Goal: Information Seeking & Learning: Check status

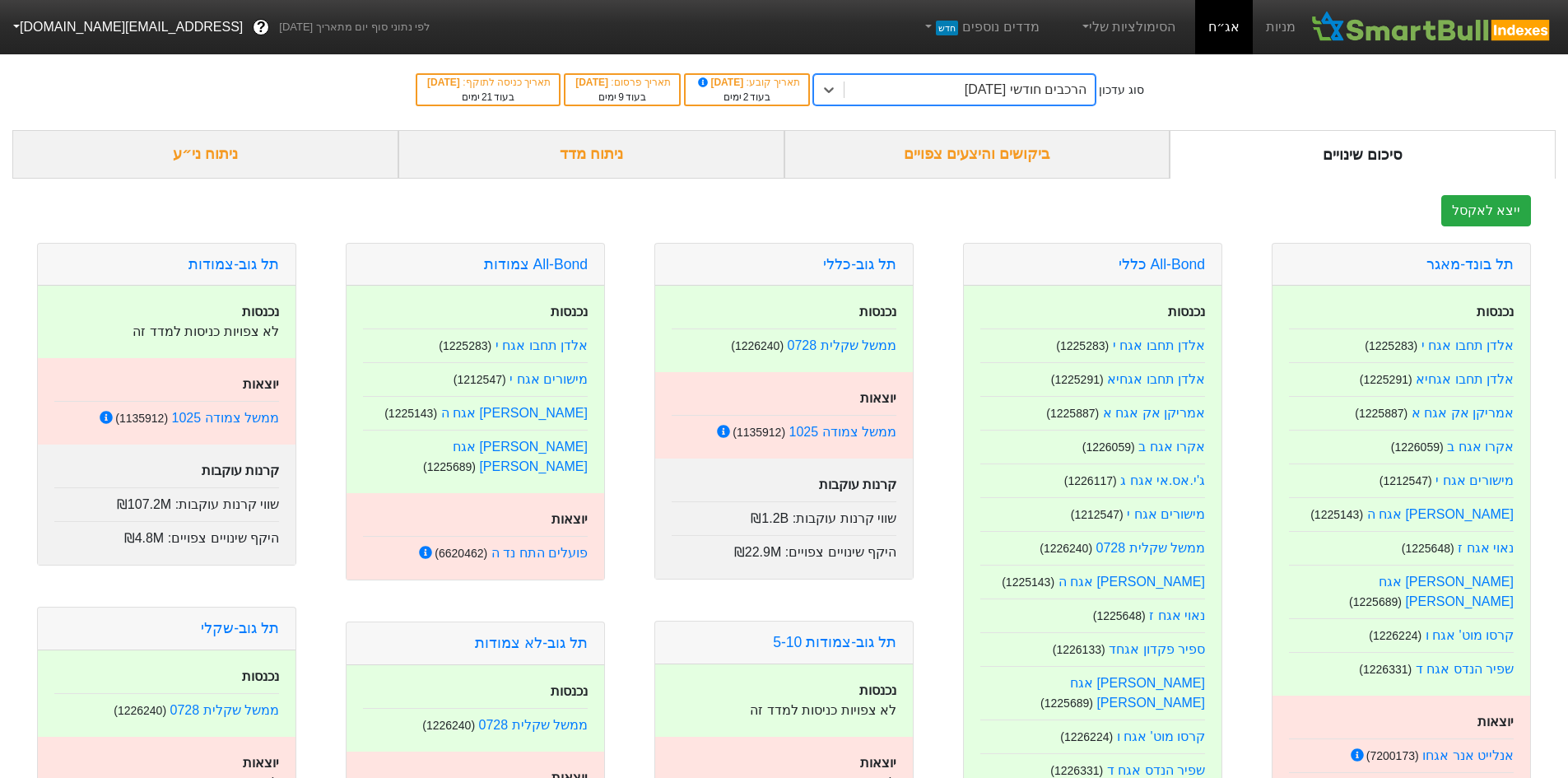
click at [1019, 86] on div "הרכבים חודשי [DATE]" at bounding box center [1025, 90] width 122 height 19
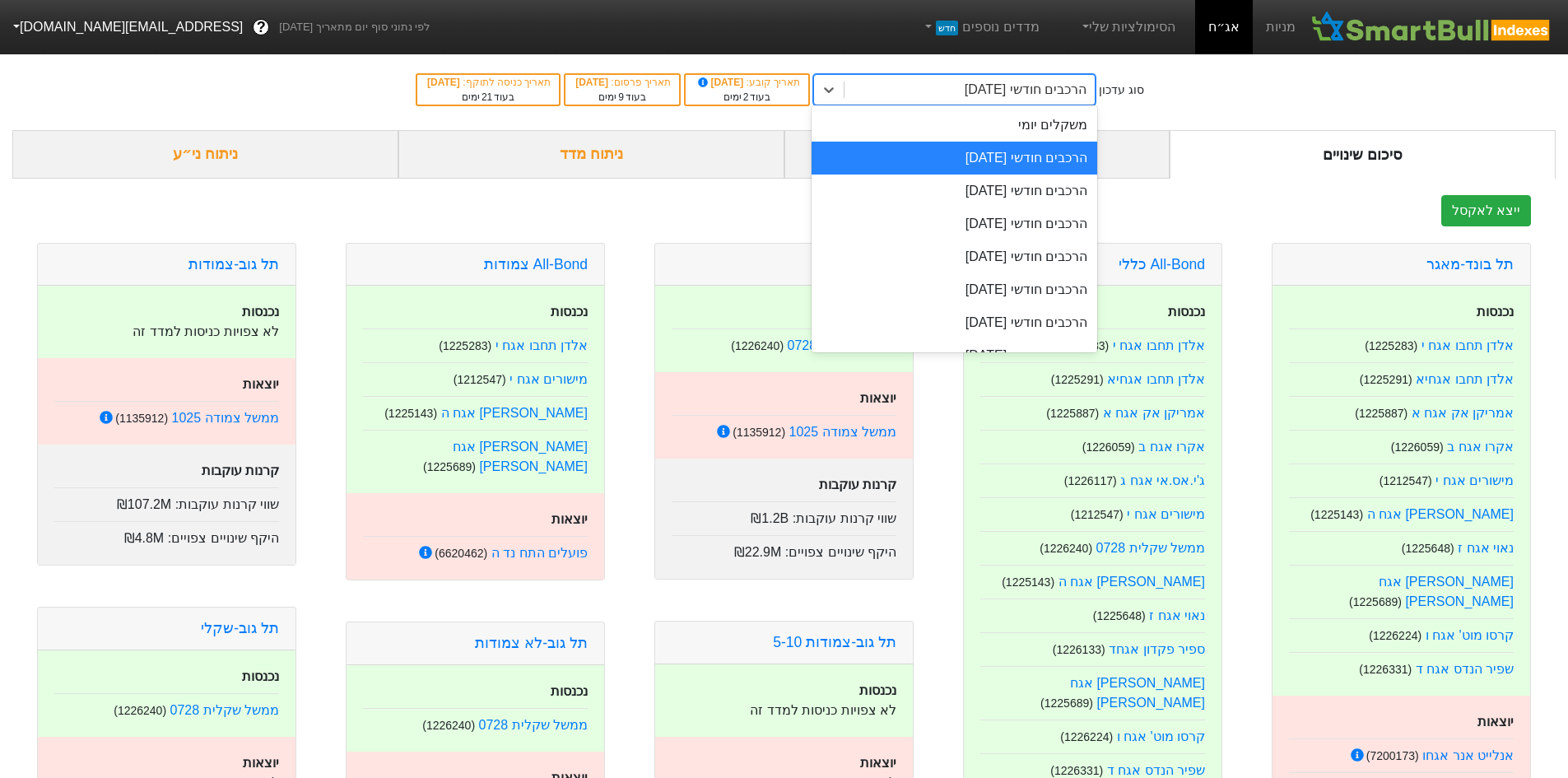
click at [1029, 153] on div "הרכבים חודשי [DATE]" at bounding box center [953, 157] width 285 height 32
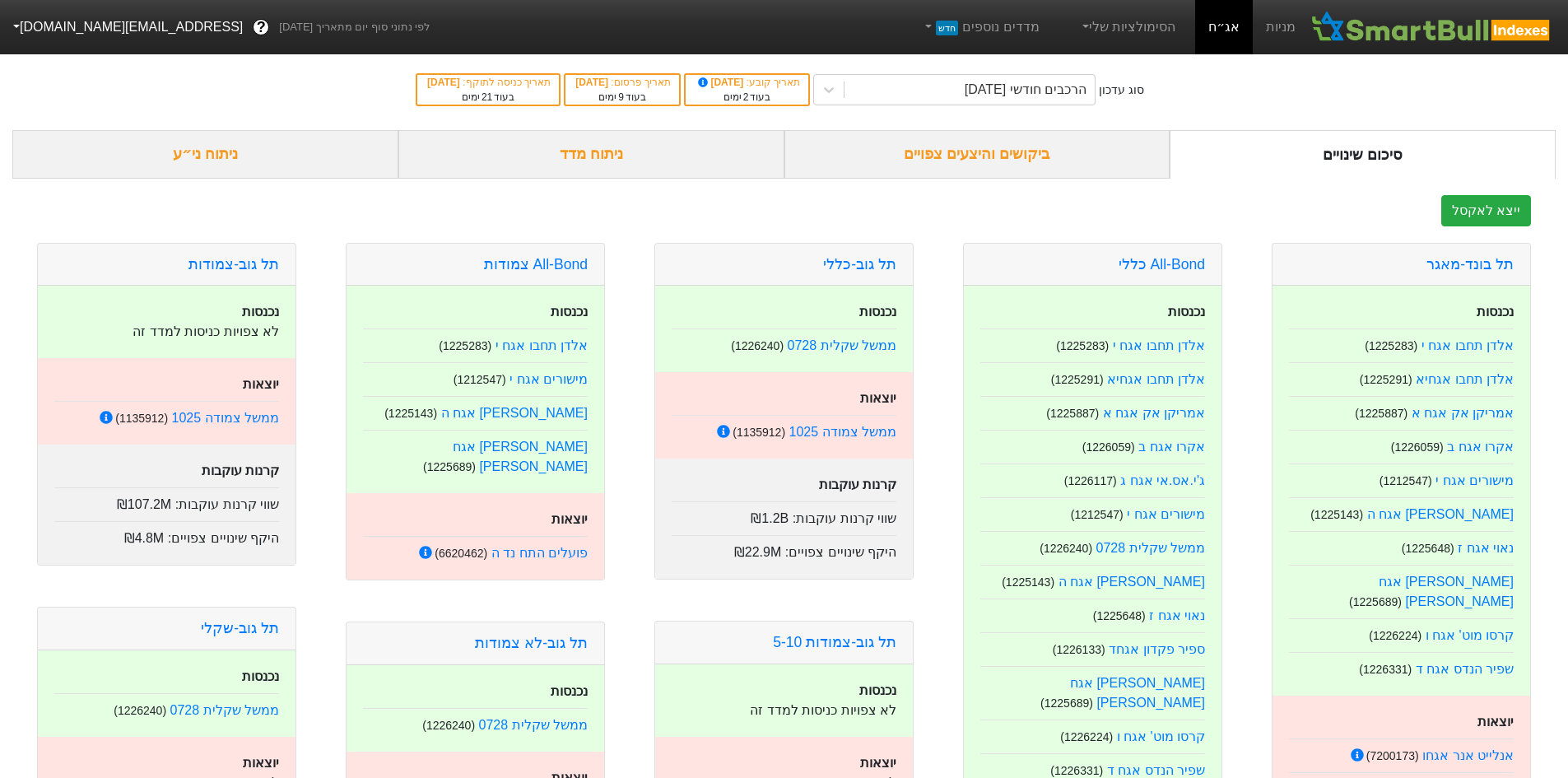
click at [1074, 150] on div "ביקושים והיצעים צפויים" at bounding box center [977, 154] width 386 height 48
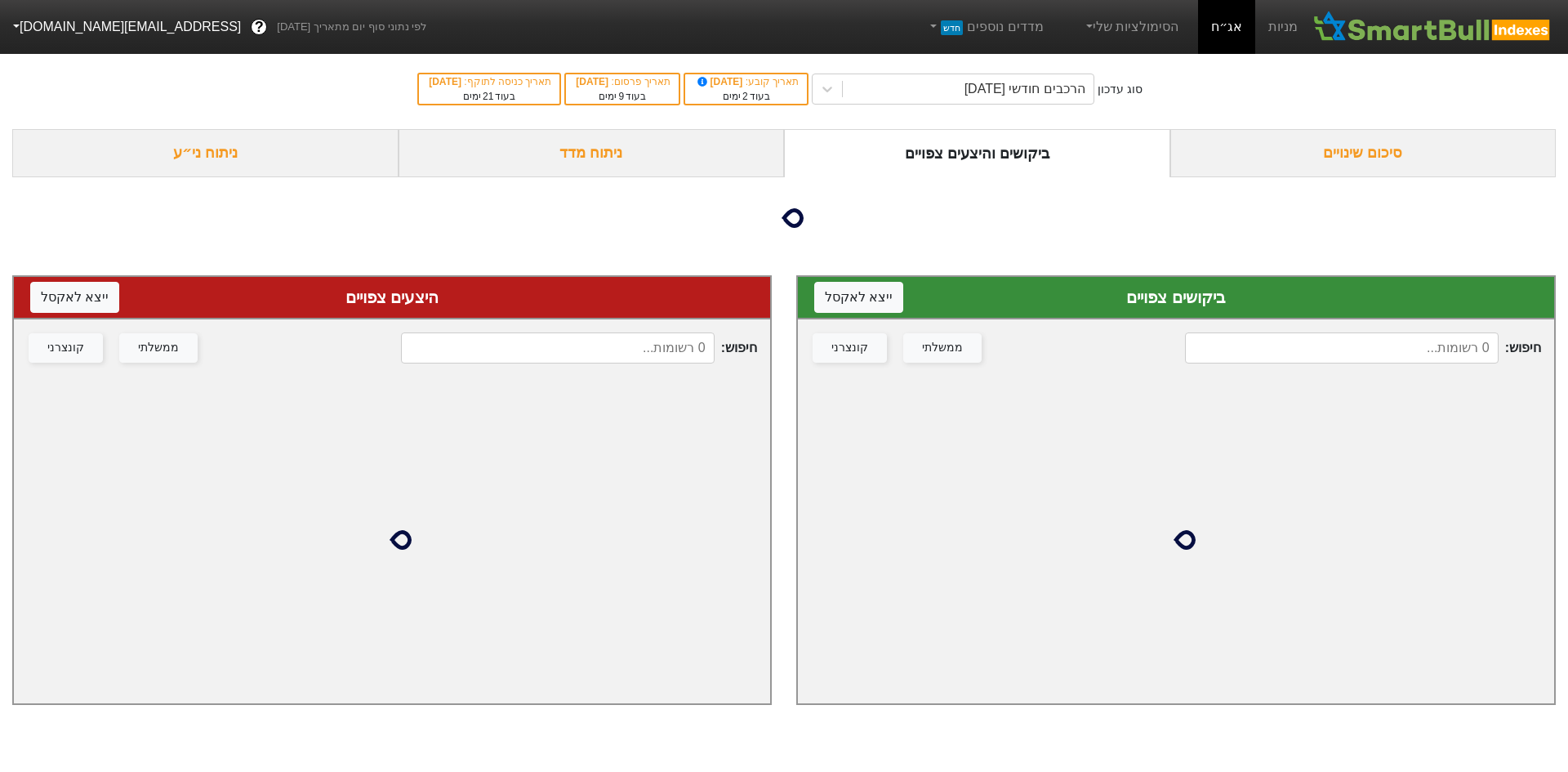
click at [1255, 352] on input at bounding box center [1342, 348] width 314 height 31
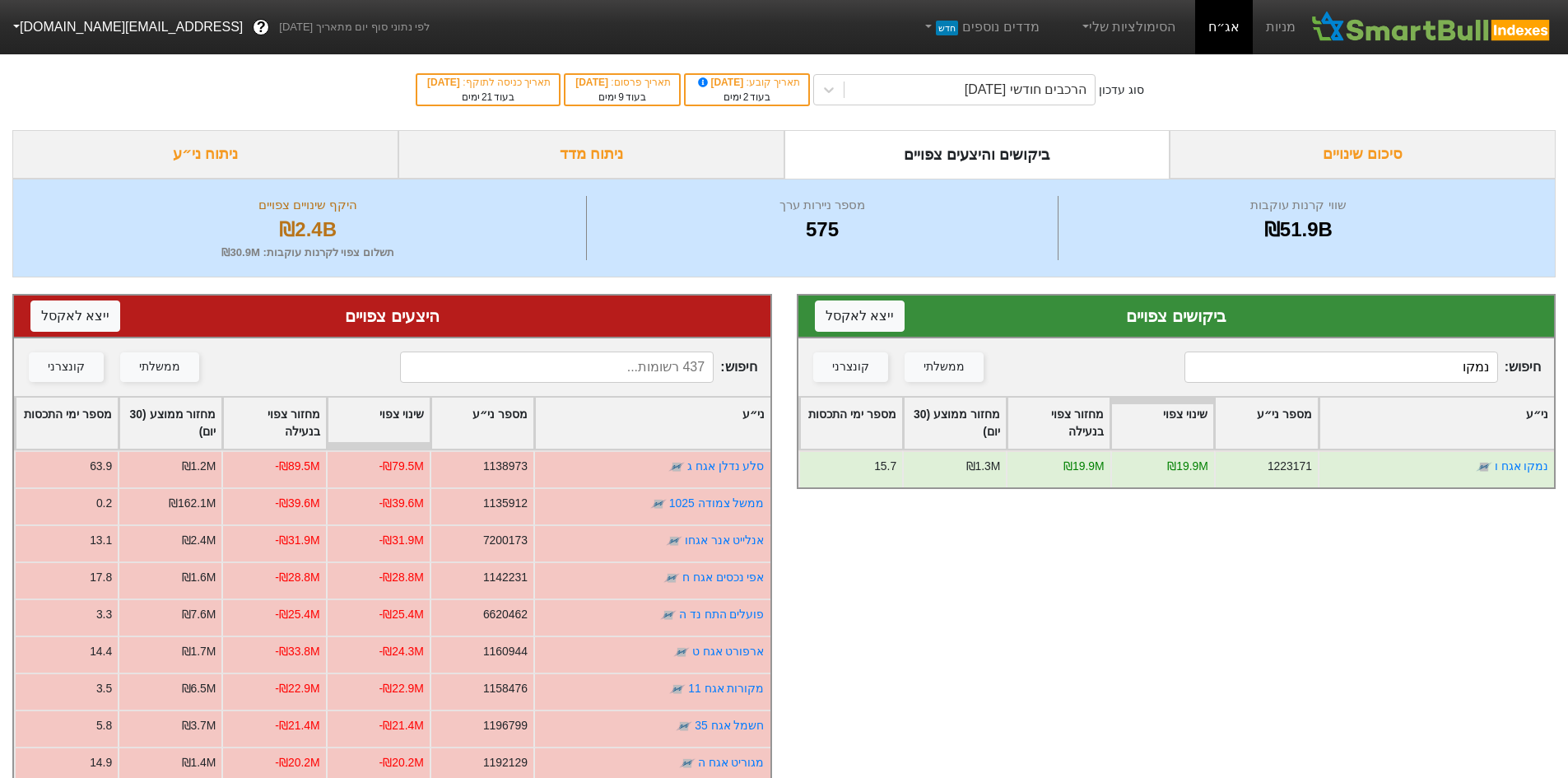
click at [1447, 354] on input "נמקו" at bounding box center [1341, 367] width 313 height 32
type input "[PERSON_NAME]"
click at [639, 362] on input at bounding box center [557, 367] width 313 height 32
type input "[PERSON_NAME]"
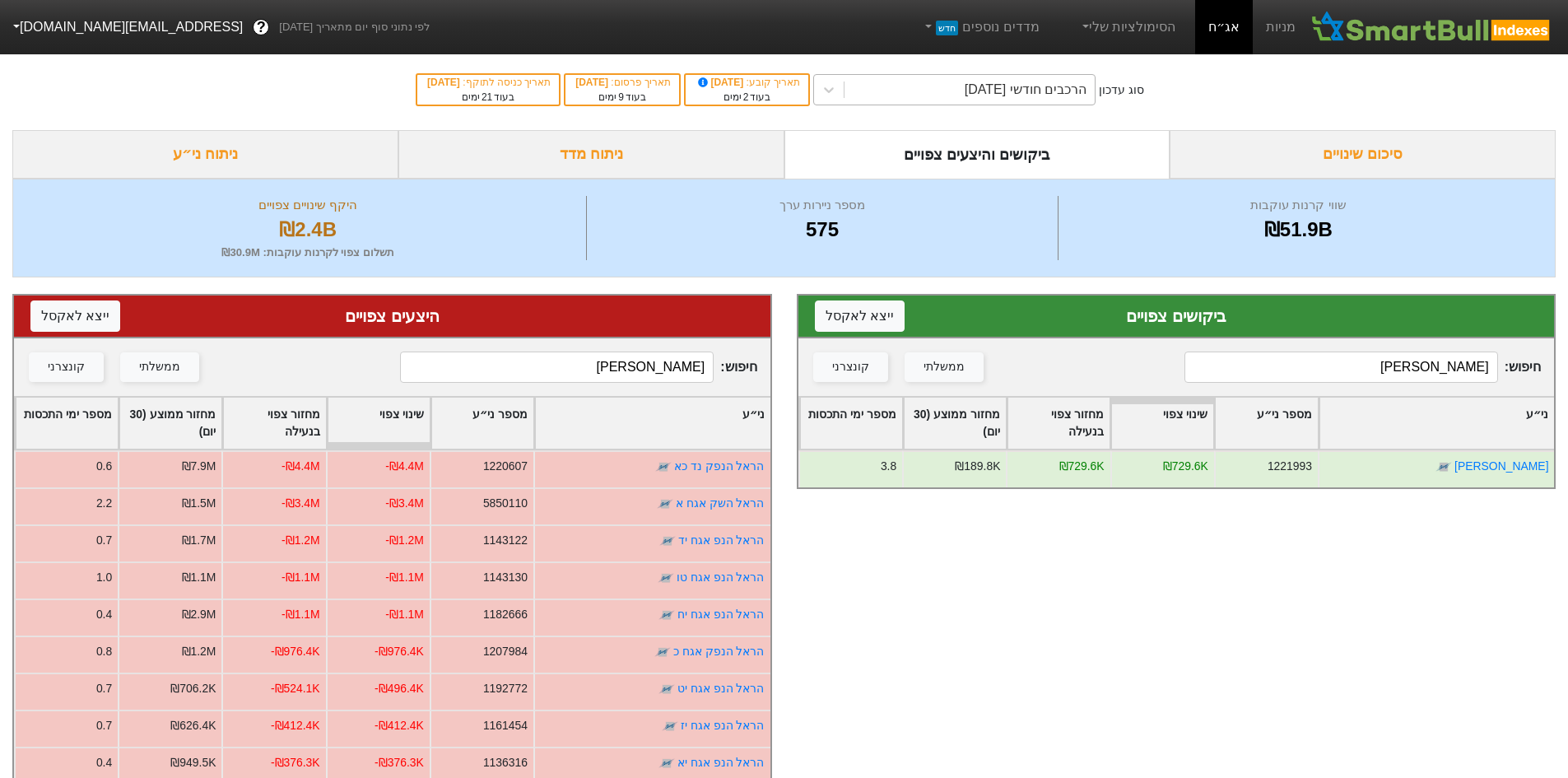
click at [982, 92] on div "הרכבים חודשי [DATE]" at bounding box center [1025, 90] width 122 height 19
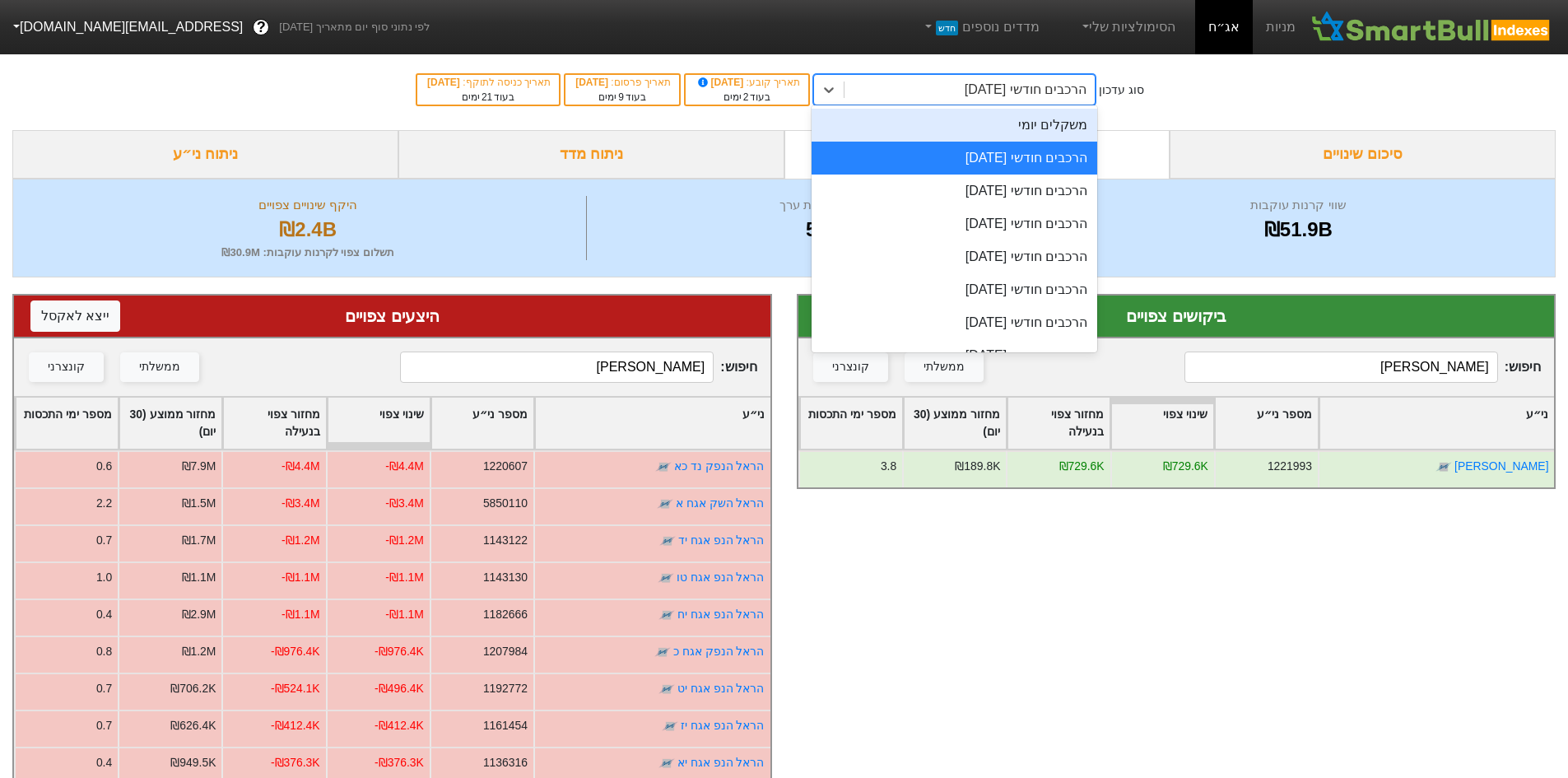
click at [1036, 116] on div "משקלים יומי" at bounding box center [953, 125] width 285 height 32
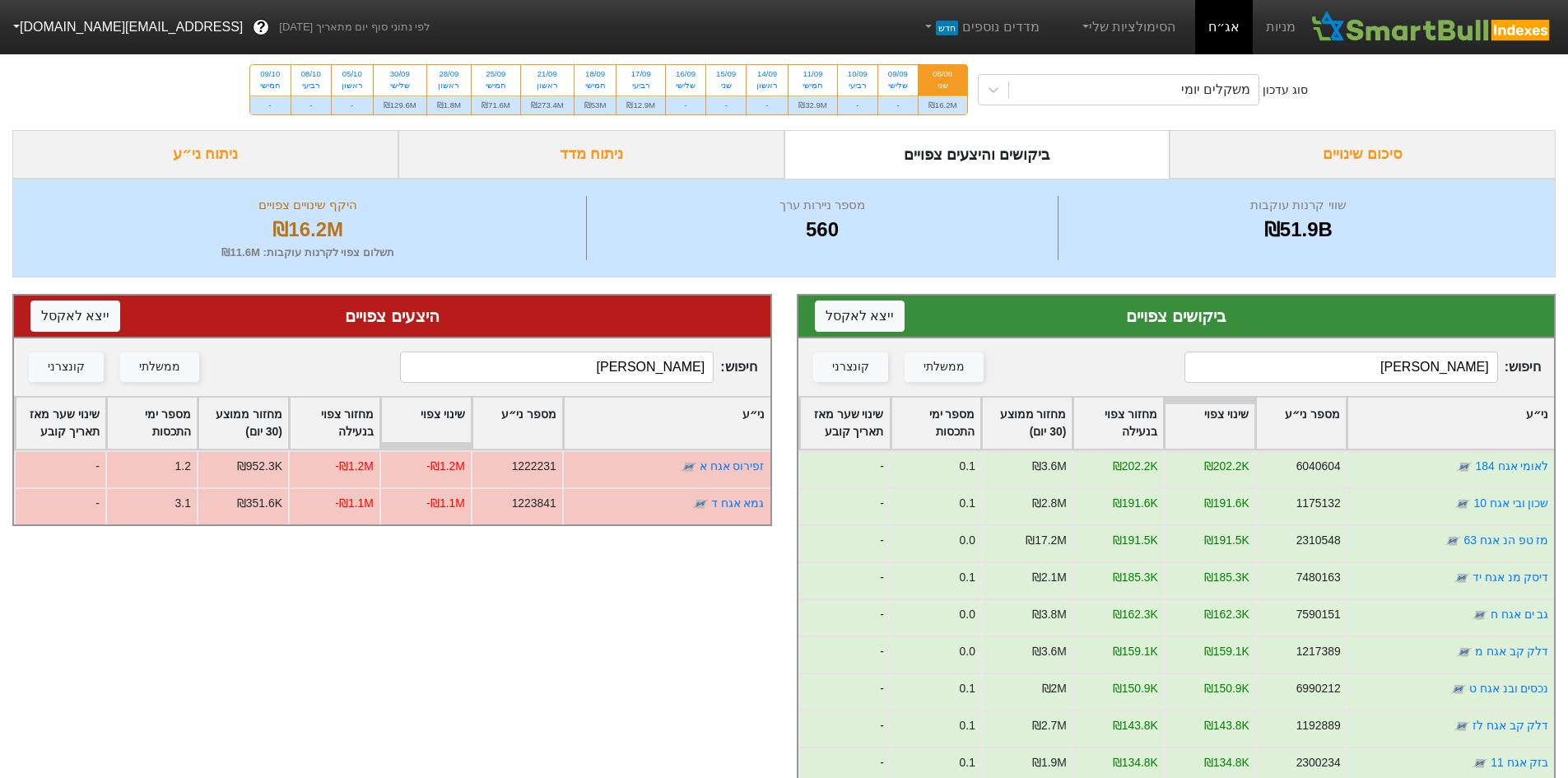
drag, startPoint x: 413, startPoint y: 81, endPoint x: 676, endPoint y: 129, distance: 267.3
click at [414, 83] on div "30/09 שלישי" at bounding box center [400, 80] width 53 height 30
click at [400, 76] on input "30/09 שלישי ₪129.6M" at bounding box center [394, 70] width 11 height 11
radio input "true"
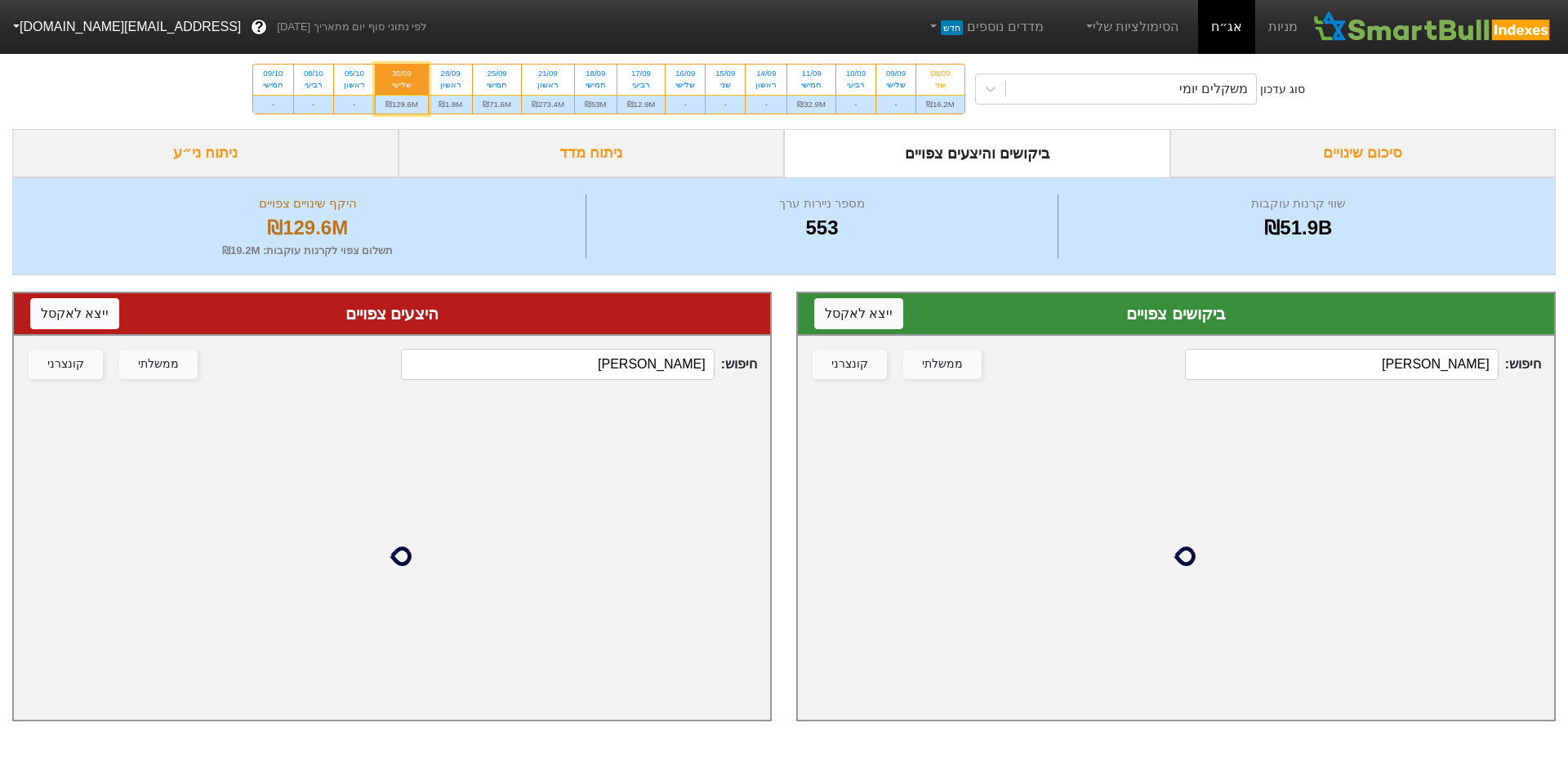
click at [1359, 363] on input "[PERSON_NAME]" at bounding box center [1342, 364] width 314 height 31
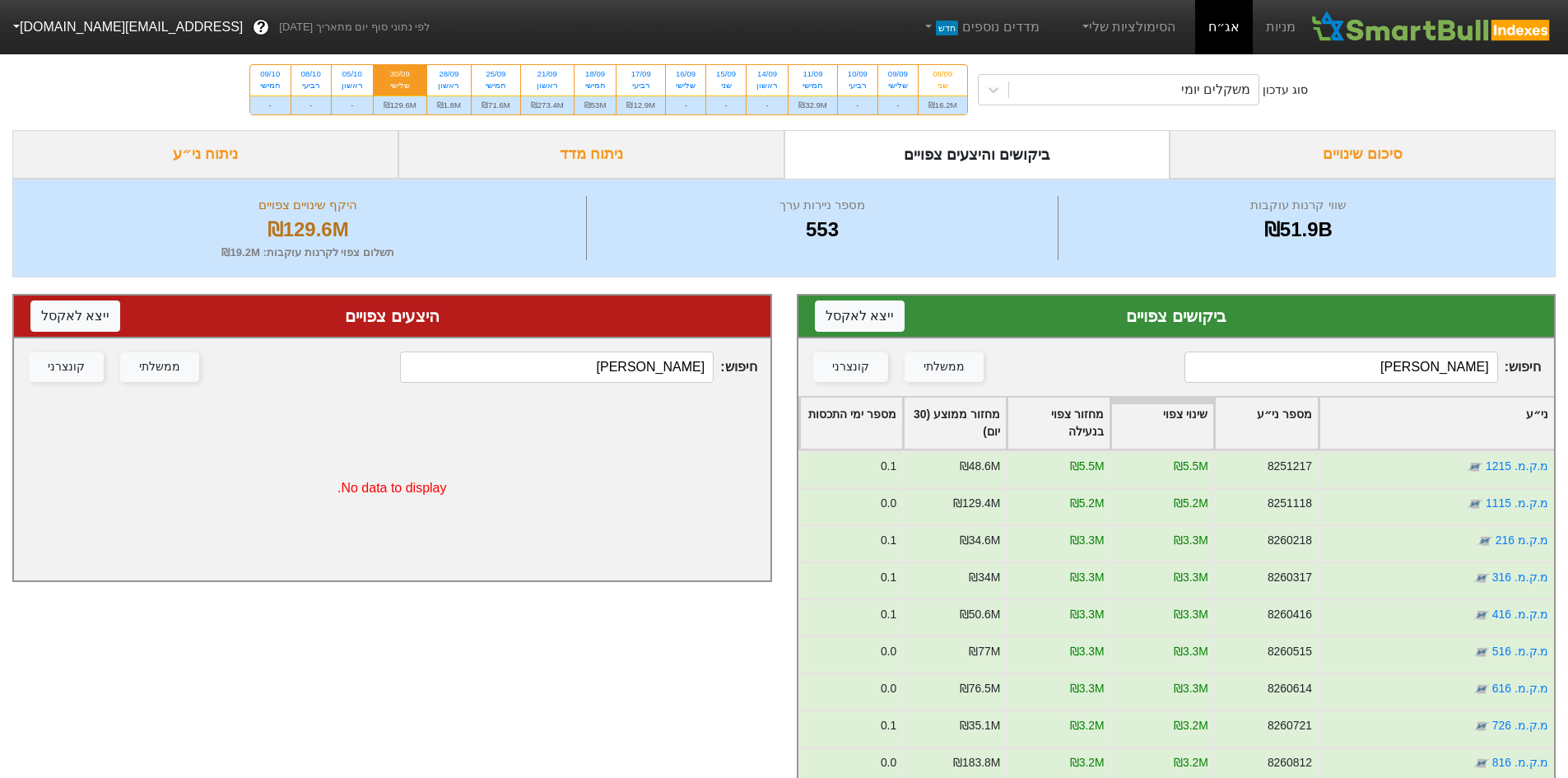
type input "[PERSON_NAME]"
click at [1370, 366] on input "[PERSON_NAME]" at bounding box center [1341, 367] width 313 height 32
drag, startPoint x: 1449, startPoint y: 368, endPoint x: 1634, endPoint y: 365, distance: 185.0
click at [1567, 365] on html "מניות אג״ח הסימולציות שלי מדדים נוספים חדש לפי נתוני סוף יום מתאריך [DATE] ? [E…" at bounding box center [784, 522] width 1568 height 1044
click at [870, 421] on div "מספר ימי התכסות" at bounding box center [851, 423] width 102 height 51
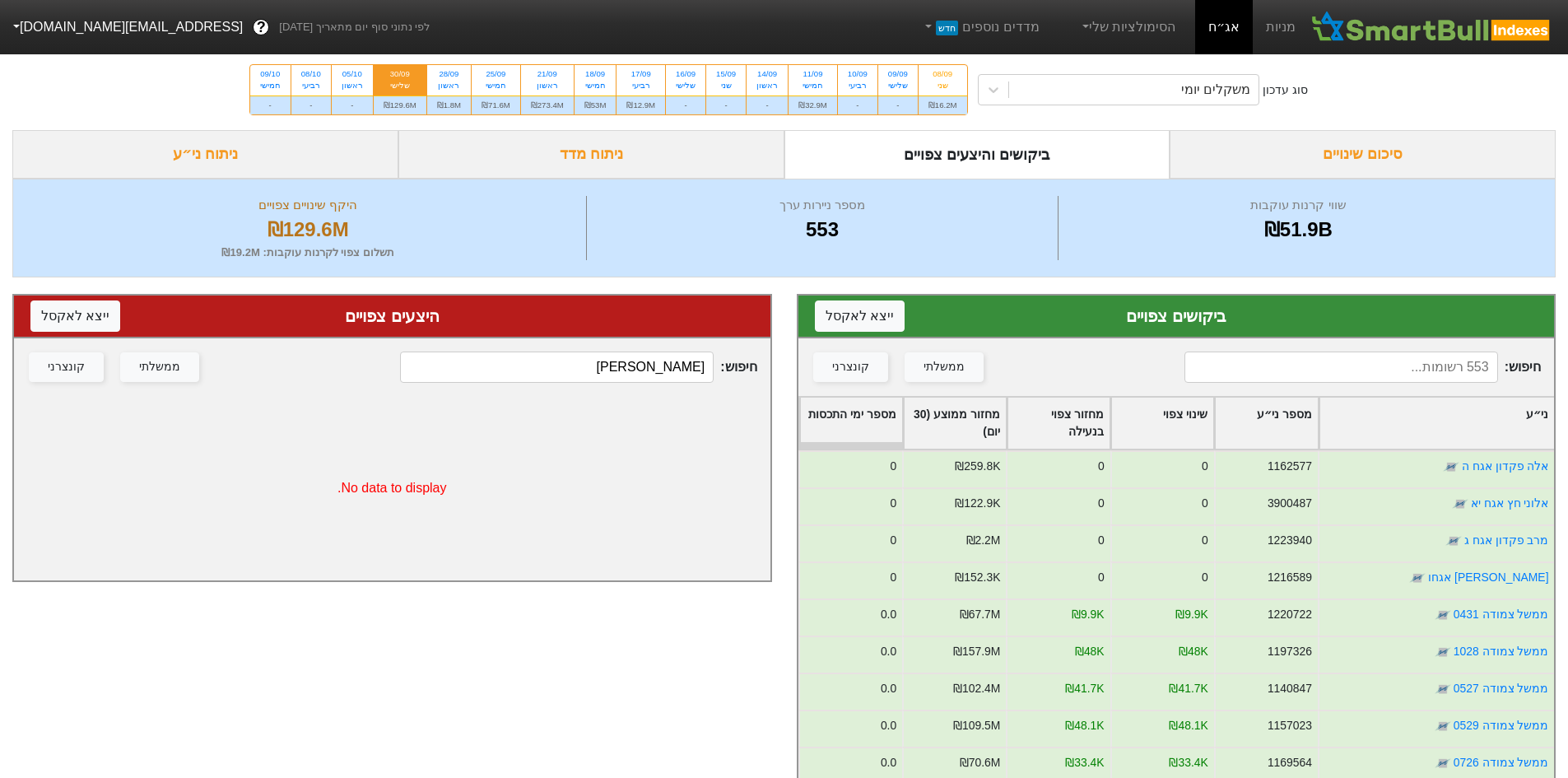
click at [870, 421] on div "מספר ימי התכסות" at bounding box center [851, 423] width 102 height 51
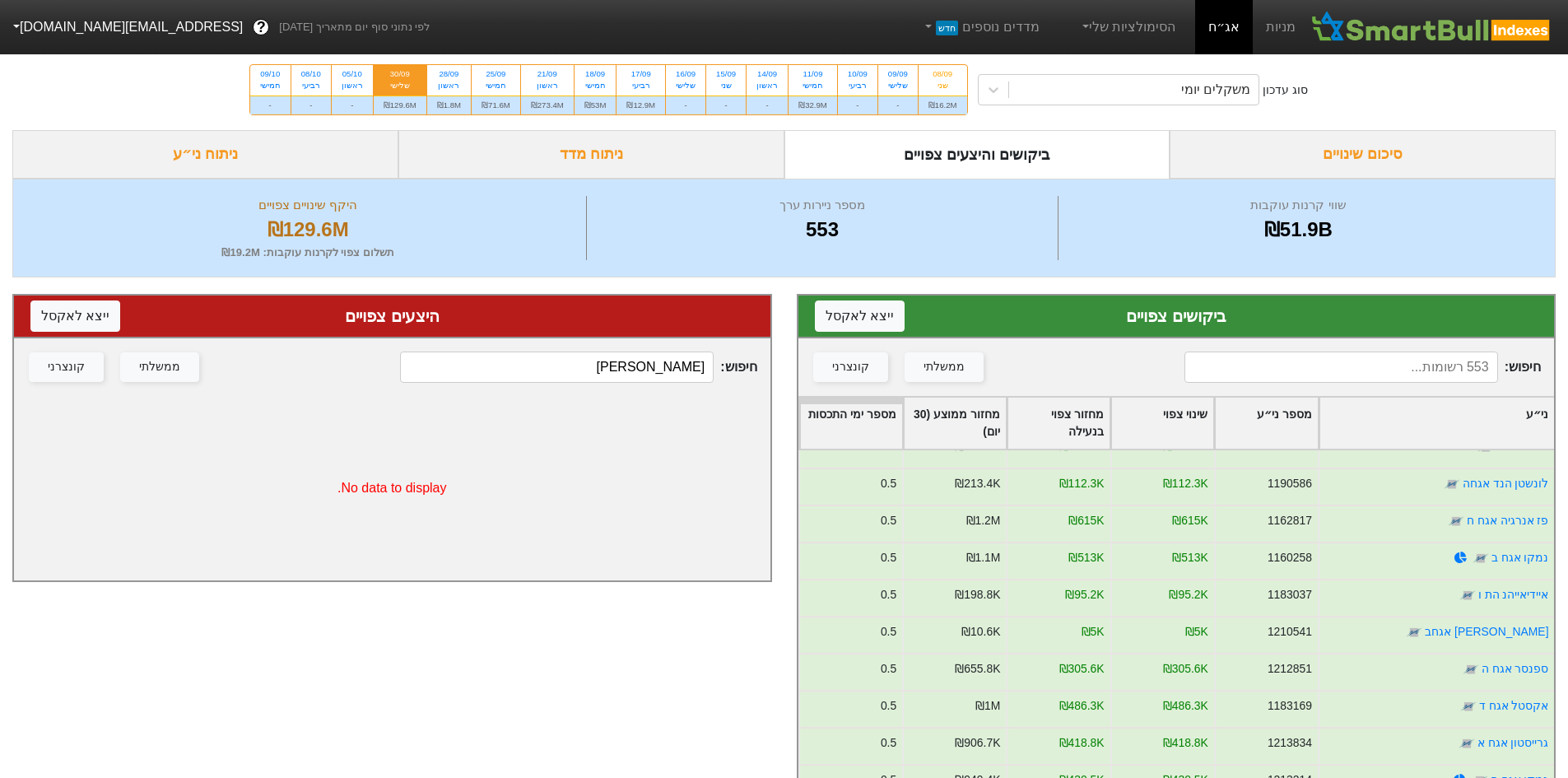
scroll to position [576, 0]
click at [489, 82] on div "חמישי" at bounding box center [495, 85] width 29 height 11
click at [489, 76] on input "25/09 חמישי ₪71.6M" at bounding box center [490, 70] width 11 height 11
radio input "true"
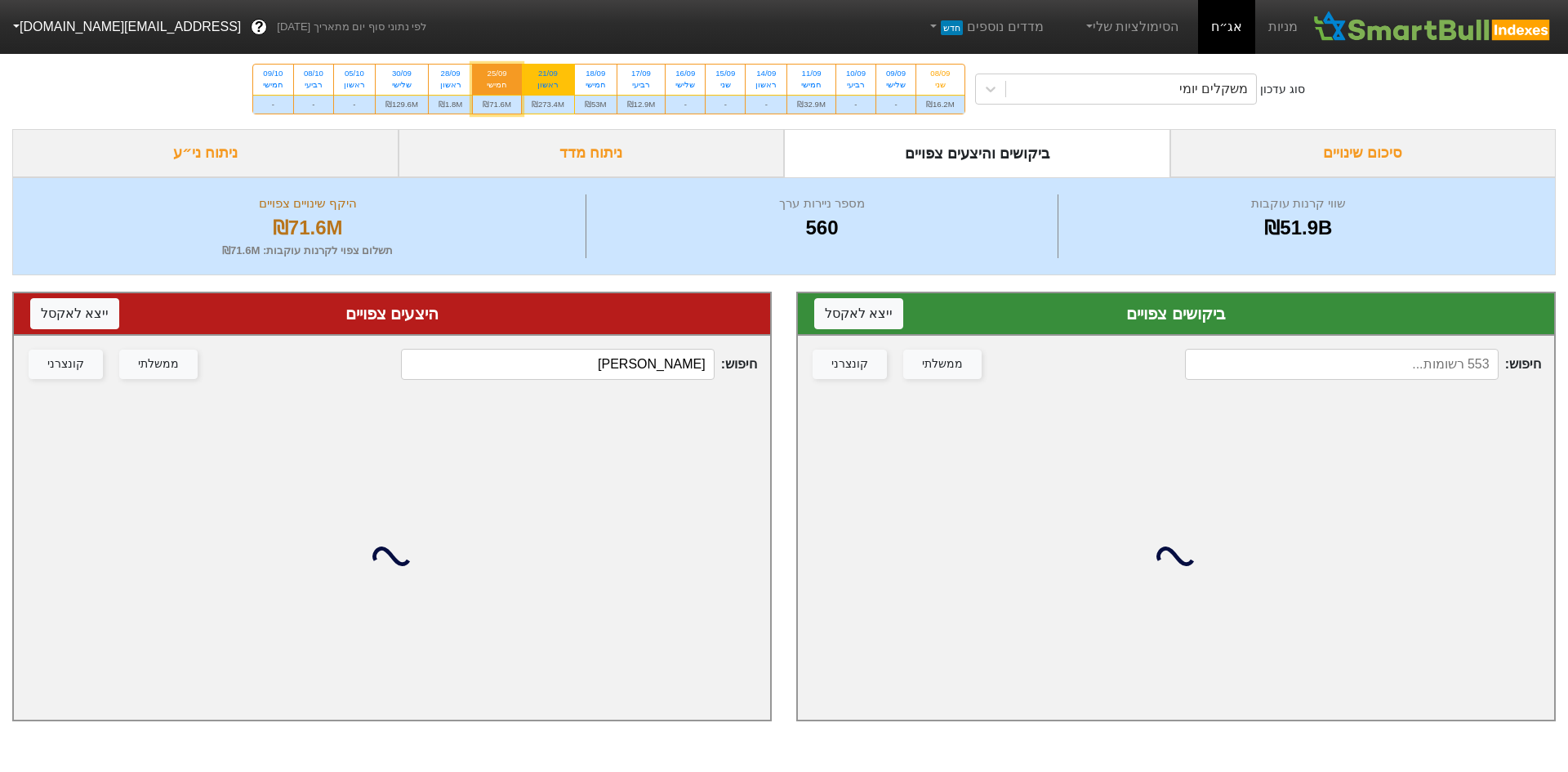
click at [541, 87] on div "ראשון" at bounding box center [547, 85] width 32 height 11
click at [541, 75] on input "21/09 ראשון ₪273.4M" at bounding box center [543, 70] width 10 height 10
radio input "true"
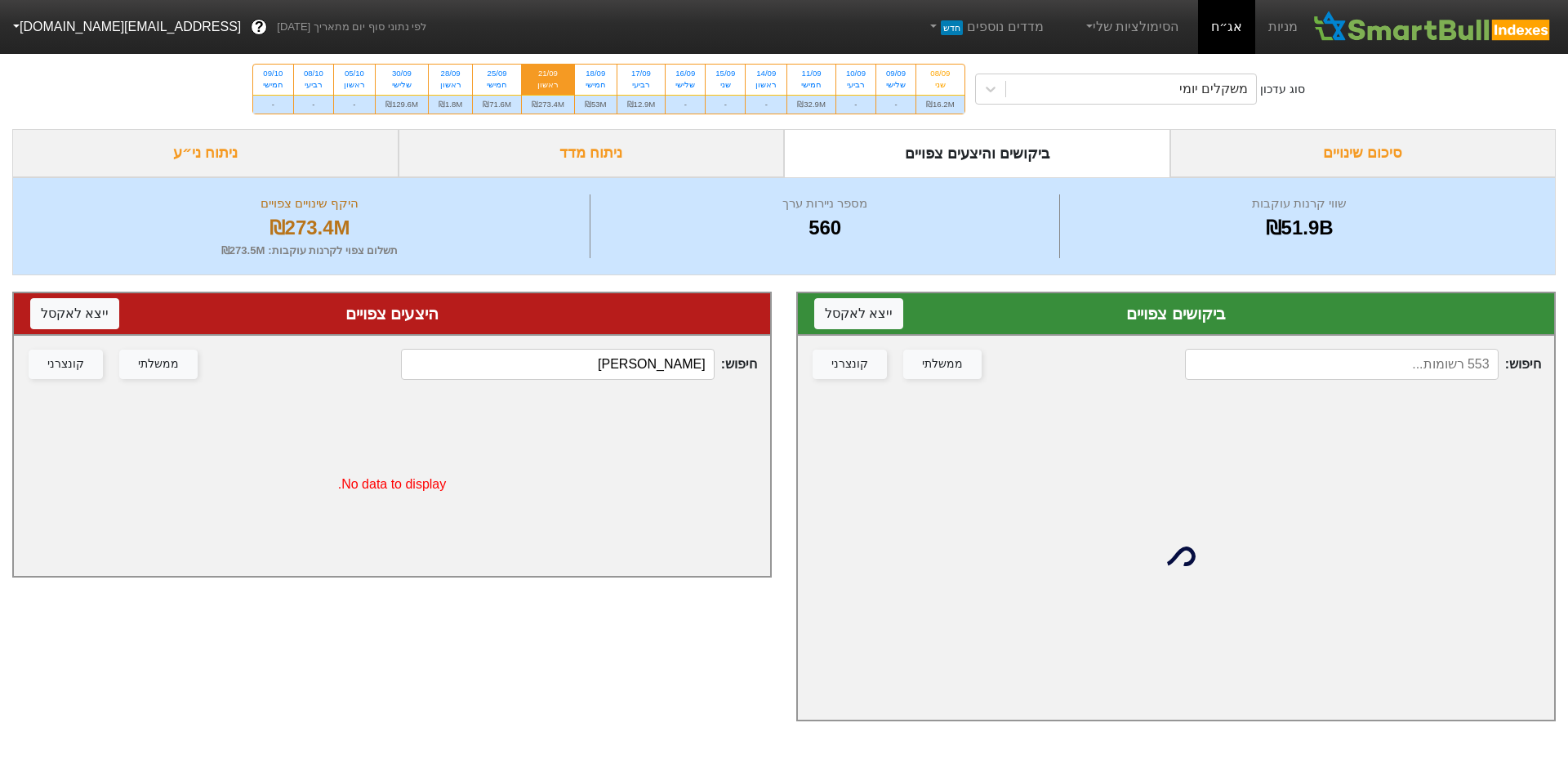
click at [1440, 357] on input at bounding box center [1342, 364] width 314 height 31
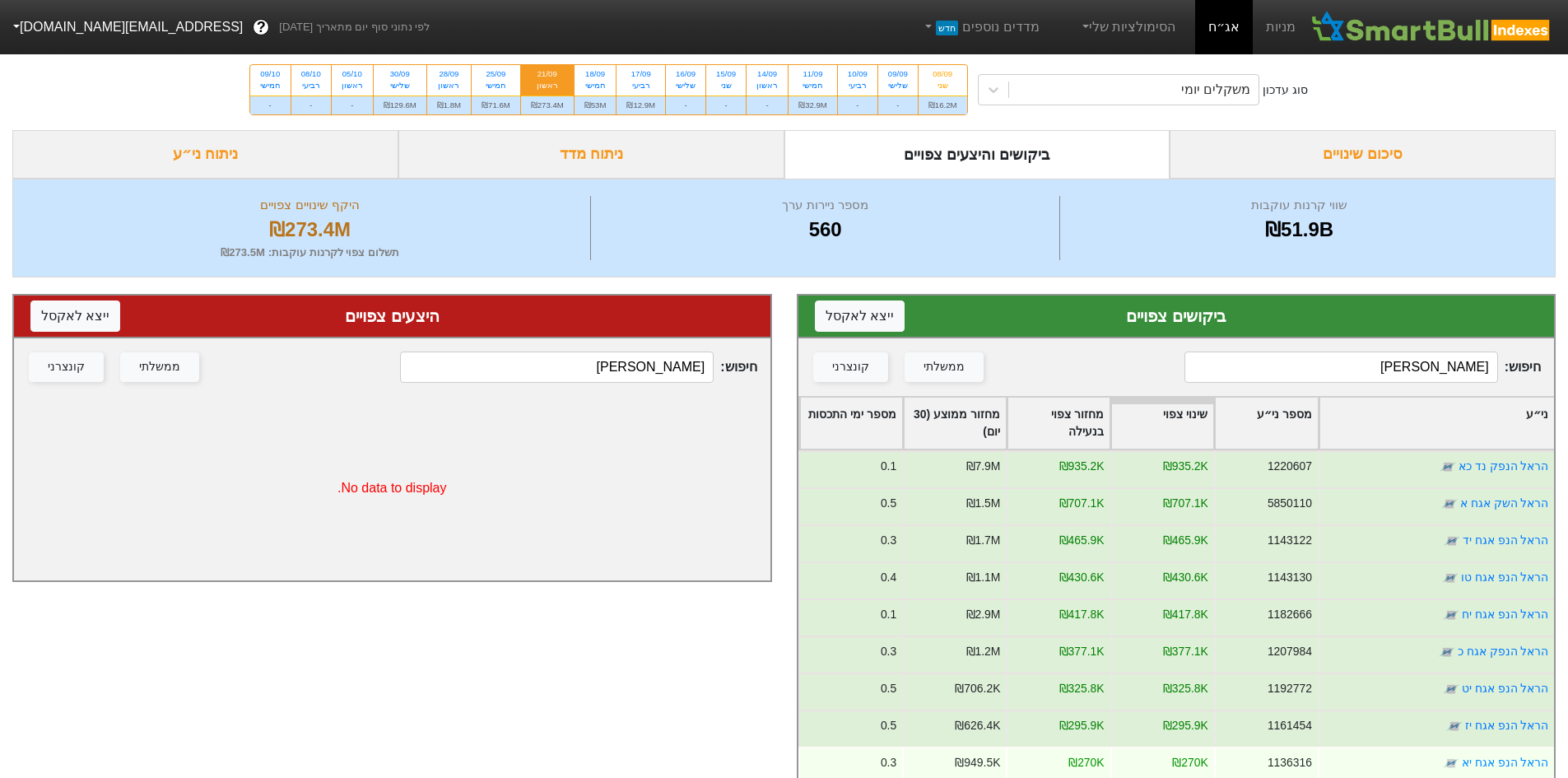
type input "[PERSON_NAME]"
